Goal: Information Seeking & Learning: Learn about a topic

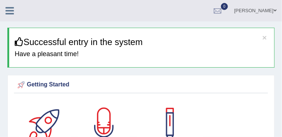
click at [10, 13] on icon at bounding box center [10, 11] width 8 height 10
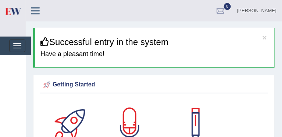
click at [0, 0] on link "Practice Questions" at bounding box center [0, 0] width 0 height 0
click at [0, 0] on link "Reading Practice" at bounding box center [0, 0] width 0 height 0
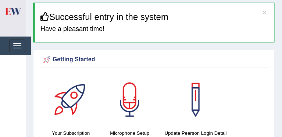
scroll to position [25, 0]
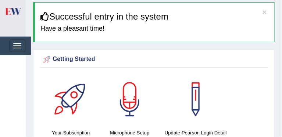
click at [0, 0] on link "Reading Practice" at bounding box center [0, 0] width 0 height 0
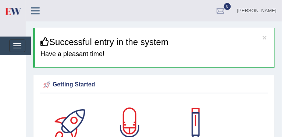
click at [0, 0] on link "Reading Practice" at bounding box center [0, 0] width 0 height 0
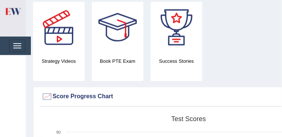
scroll to position [253, 0]
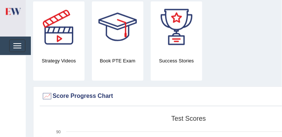
click at [0, 0] on link "Reading Practice" at bounding box center [0, 0] width 0 height 0
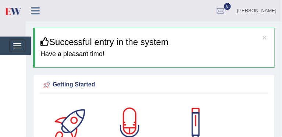
click at [0, 0] on link "Reading Practice" at bounding box center [0, 0] width 0 height 0
click at [0, 0] on link "Read Aloud" at bounding box center [0, 0] width 0 height 0
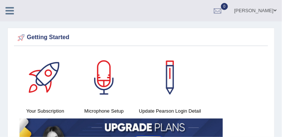
click at [8, 11] on icon at bounding box center [10, 11] width 8 height 10
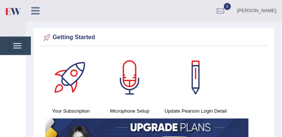
click at [0, 0] on link "Writing Practice" at bounding box center [0, 0] width 0 height 0
click at [0, 0] on link "Listening Practice" at bounding box center [0, 0] width 0 height 0
click at [0, 0] on link "Home" at bounding box center [0, 0] width 0 height 0
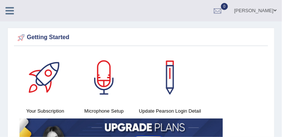
click at [9, 15] on div at bounding box center [13, 8] width 26 height 16
click at [9, 11] on icon at bounding box center [10, 11] width 8 height 10
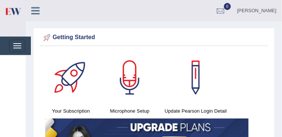
click at [8, 11] on img at bounding box center [12, 11] width 17 height 15
click at [9, 10] on img at bounding box center [12, 11] width 17 height 15
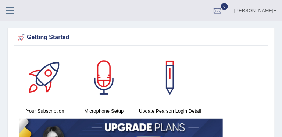
click at [28, 46] on div "Getting Started Your Subscription Microphone Setup Update Pearson Login Detail ×" at bounding box center [141, 116] width 268 height 176
click at [8, 10] on icon at bounding box center [10, 11] width 8 height 10
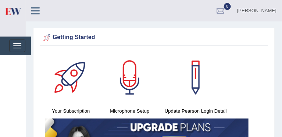
click at [0, 0] on link "Practice Questions" at bounding box center [0, 0] width 0 height 0
click at [0, 0] on link "Reading Practice" at bounding box center [0, 0] width 0 height 0
click at [0, 0] on link "Writing Practice" at bounding box center [0, 0] width 0 height 0
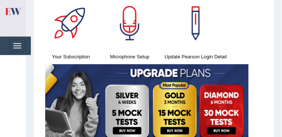
scroll to position [58, 0]
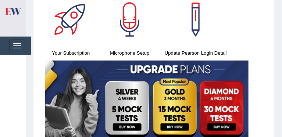
click at [0, 0] on link "Read Aloud" at bounding box center [0, 0] width 0 height 0
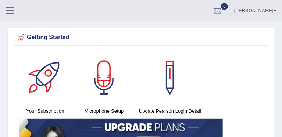
click at [11, 14] on icon at bounding box center [10, 11] width 8 height 10
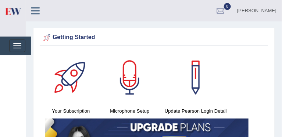
click at [0, 0] on link "Practice Questions" at bounding box center [0, 0] width 0 height 0
click at [0, 0] on link "Speaking Practice" at bounding box center [0, 0] width 0 height 0
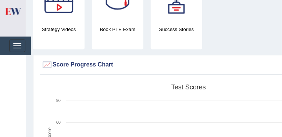
click at [0, 0] on div at bounding box center [0, 0] width 0 height 0
click at [0, 0] on link "Reading Practice" at bounding box center [0, 0] width 0 height 0
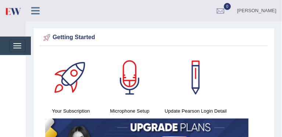
click at [0, 0] on link "Listening Practice" at bounding box center [0, 0] width 0 height 0
click at [0, 0] on link "Reading & Writing: Fill In The Blanks" at bounding box center [0, 0] width 0 height 0
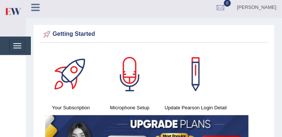
scroll to position [4, 0]
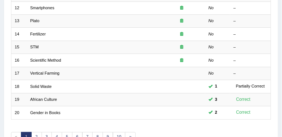
scroll to position [245, 0]
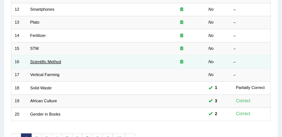
click at [52, 60] on link "Scientific Method" at bounding box center [45, 61] width 31 height 4
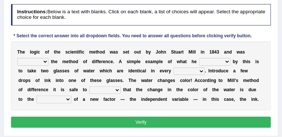
scroll to position [96, 0]
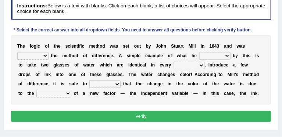
click at [38, 46] on b "c" at bounding box center [39, 45] width 3 height 5
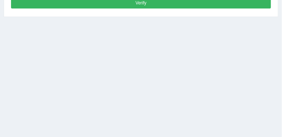
scroll to position [216, 0]
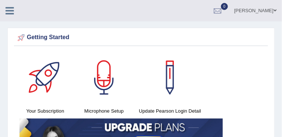
click at [11, 13] on icon at bounding box center [10, 11] width 8 height 10
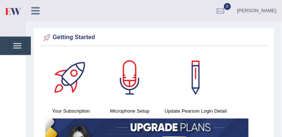
click at [0, 0] on link "Tests" at bounding box center [0, 0] width 0 height 0
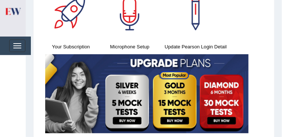
scroll to position [65, 0]
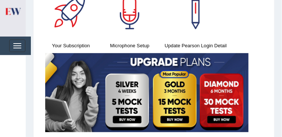
click at [0, 0] on link "Take Mock Test" at bounding box center [0, 0] width 0 height 0
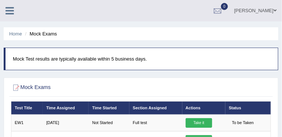
click at [8, 12] on icon at bounding box center [10, 11] width 8 height 10
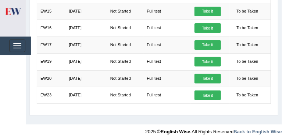
scroll to position [279, 0]
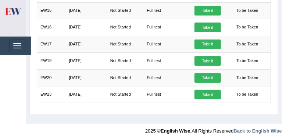
click at [0, 0] on div at bounding box center [0, 0] width 0 height 0
click at [0, 0] on link "Take Practice Sectional Test" at bounding box center [0, 0] width 0 height 0
